Goal: Task Accomplishment & Management: Manage account settings

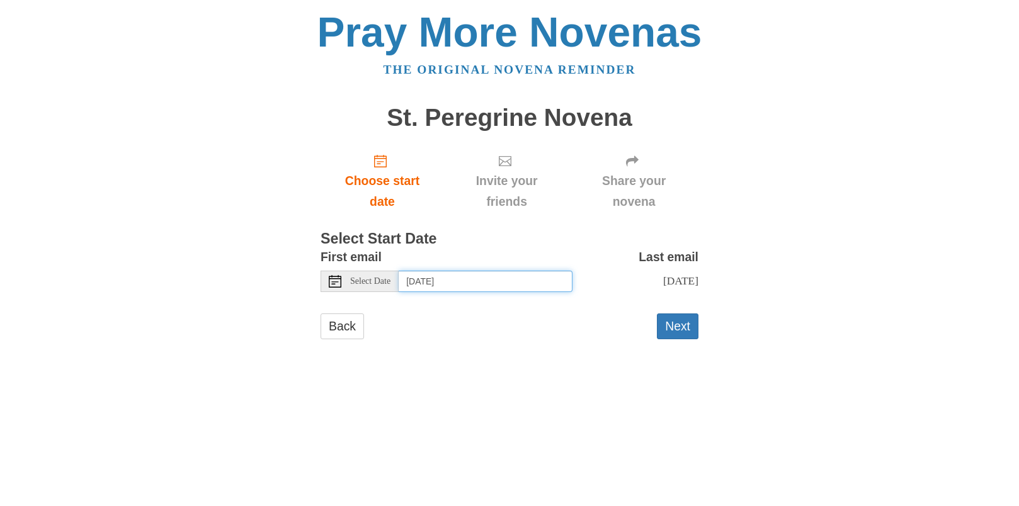
click at [428, 285] on input "Tuesday, August 26th" at bounding box center [485, 281] width 174 height 21
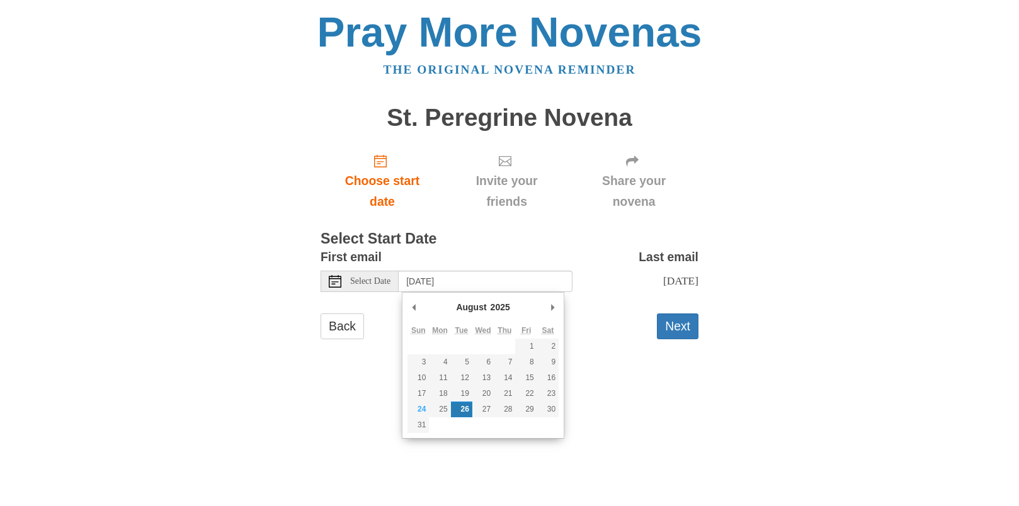
click at [672, 376] on html "Pray More Novenas The original novena reminder St. Peregrine Novena Choose star…" at bounding box center [509, 188] width 1019 height 376
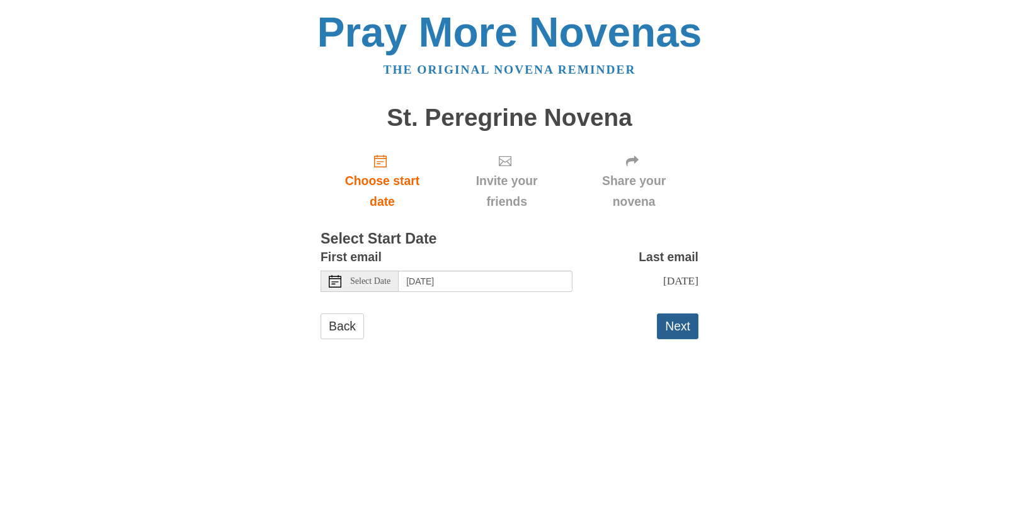
click at [677, 324] on button "Next" at bounding box center [678, 326] width 42 height 26
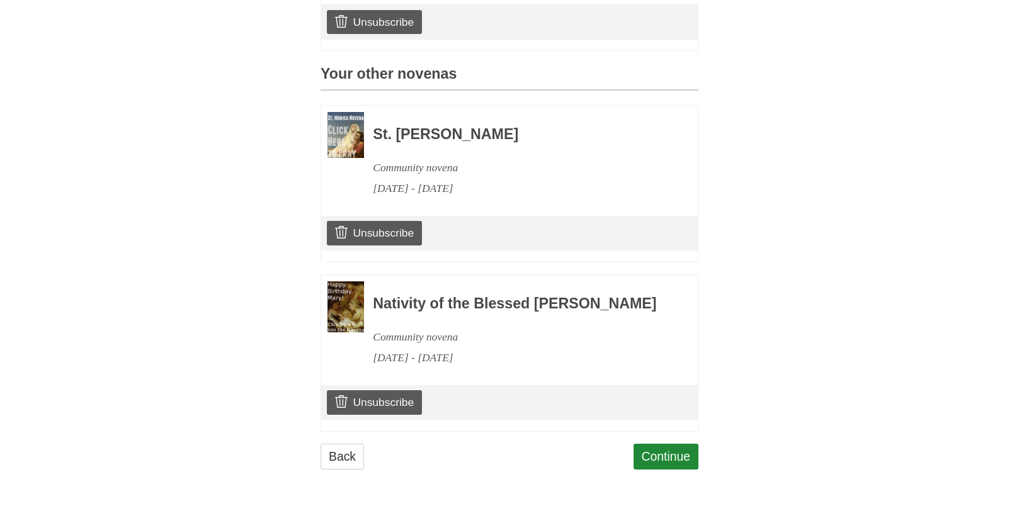
scroll to position [509, 0]
click at [403, 221] on link "Unsubscribe" at bounding box center [374, 233] width 95 height 24
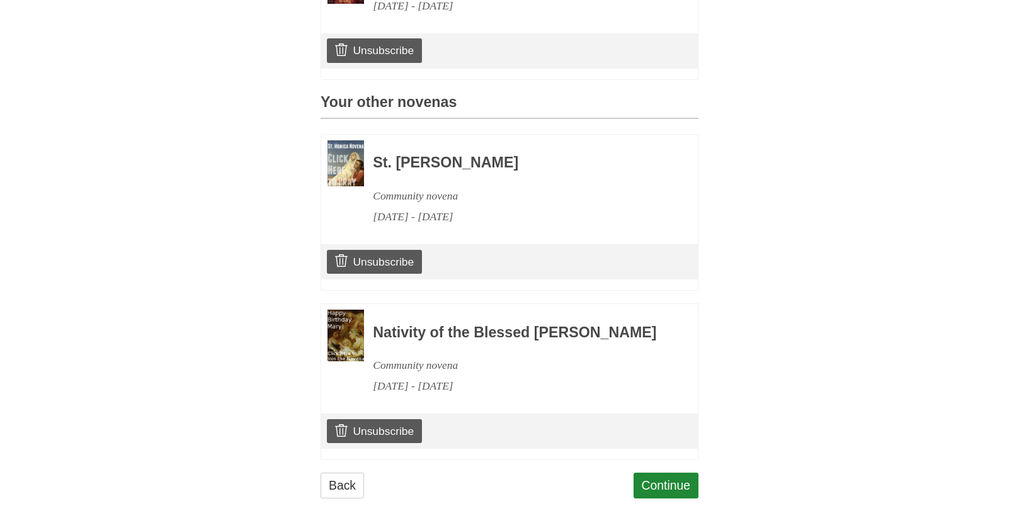
scroll to position [528, 0]
click at [399, 265] on link "Unsubscribe" at bounding box center [374, 261] width 95 height 24
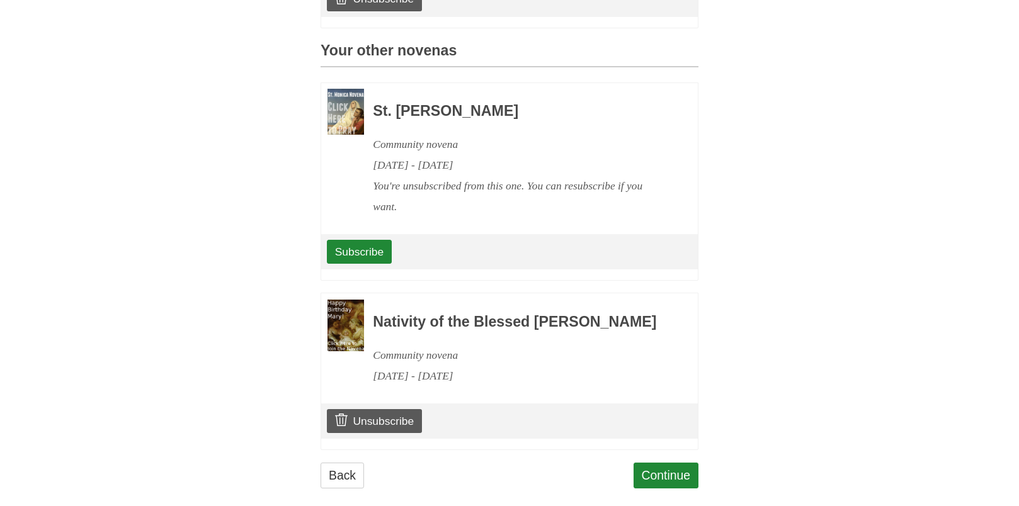
scroll to position [580, 0]
click at [402, 432] on link "Unsubscribe" at bounding box center [374, 421] width 95 height 24
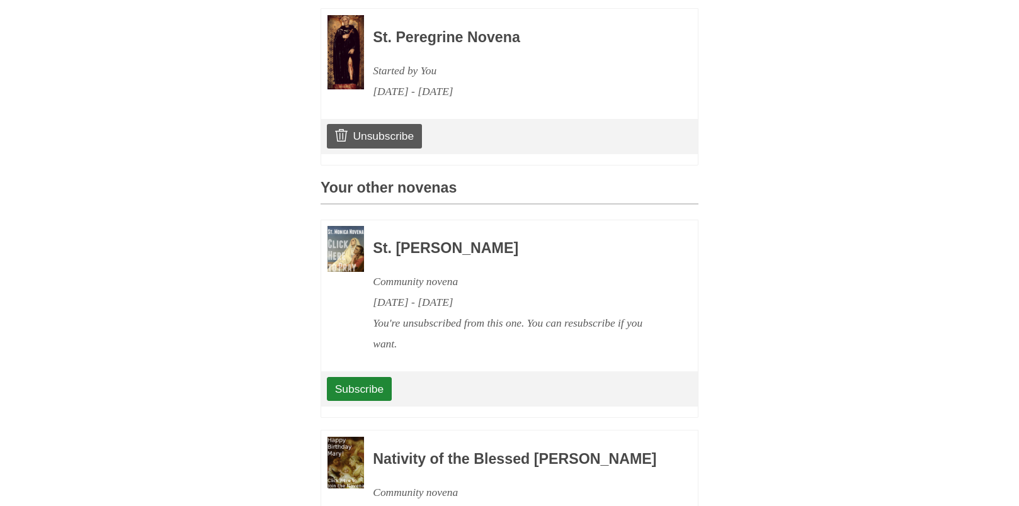
scroll to position [614, 0]
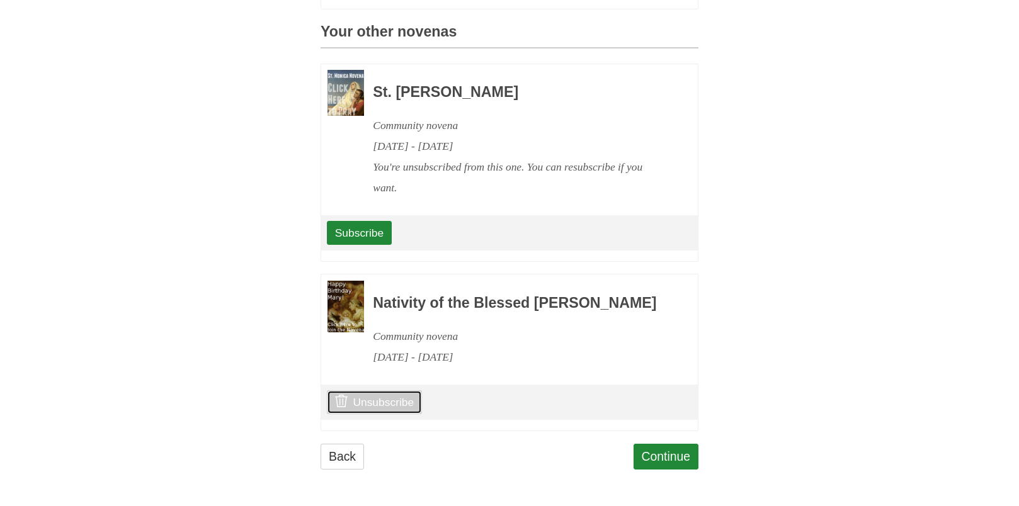
click at [383, 403] on link "Unsubscribe" at bounding box center [374, 402] width 95 height 24
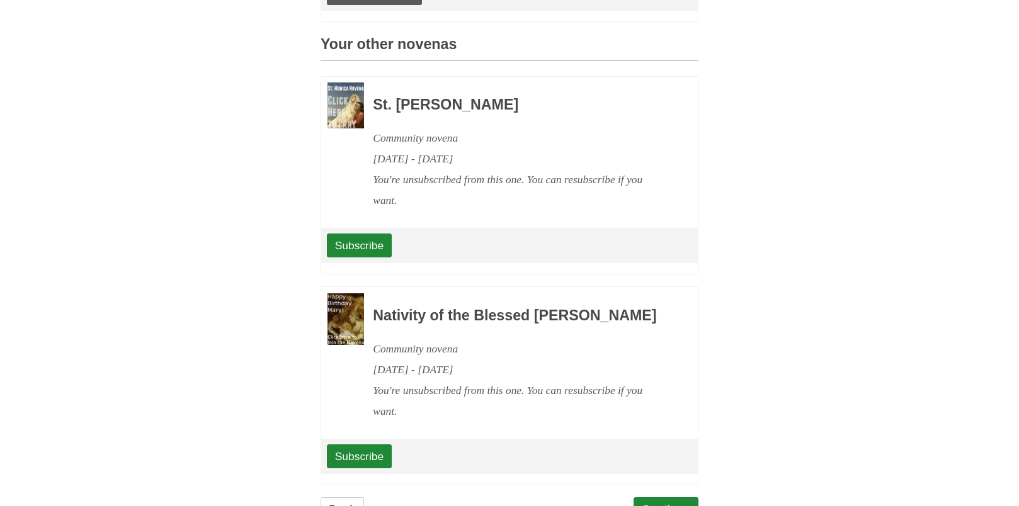
scroll to position [656, 0]
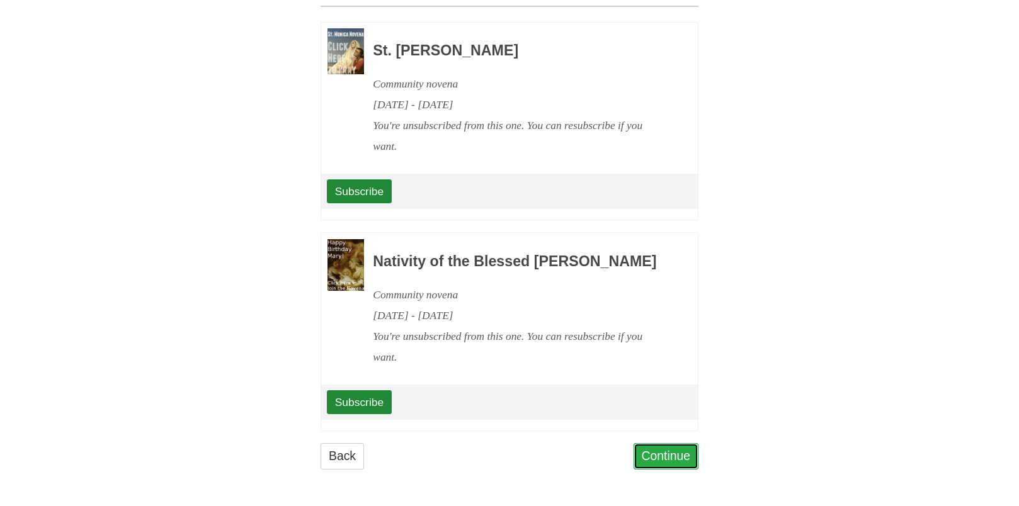
click at [670, 453] on link "Continue" at bounding box center [665, 456] width 65 height 26
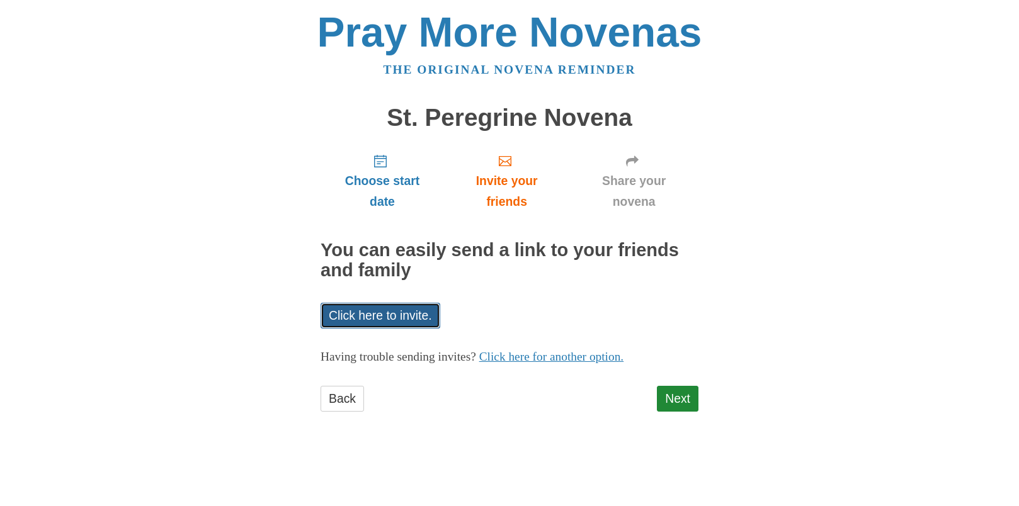
click at [417, 313] on link "Click here to invite." at bounding box center [380, 316] width 120 height 26
